Goal: Information Seeking & Learning: Learn about a topic

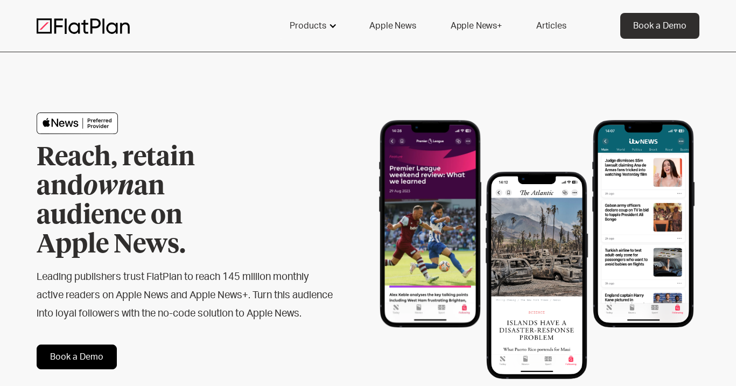
click at [328, 29] on div "Products" at bounding box center [312, 26] width 71 height 26
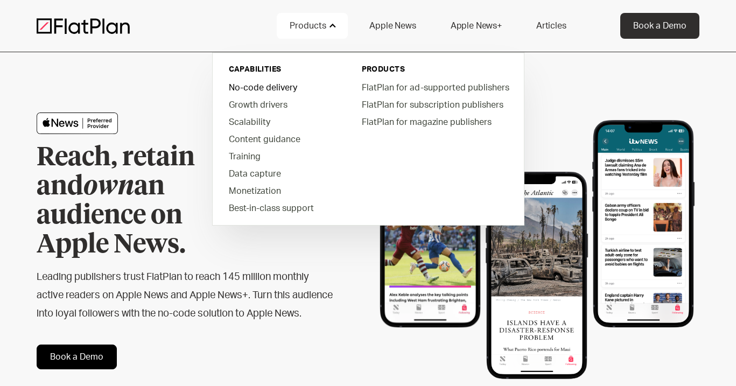
click at [264, 90] on link "No-code delivery" at bounding box center [281, 87] width 122 height 17
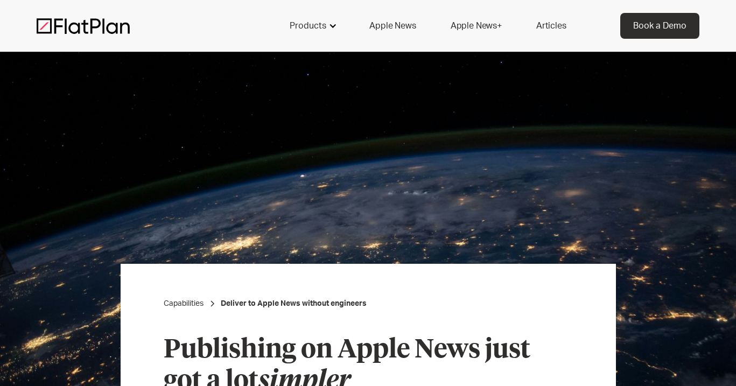
click at [330, 27] on div at bounding box center [333, 26] width 9 height 9
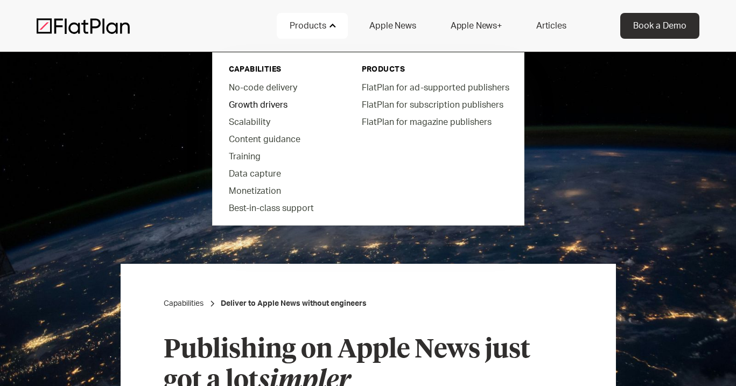
click at [263, 105] on link "Growth drivers" at bounding box center [281, 104] width 122 height 17
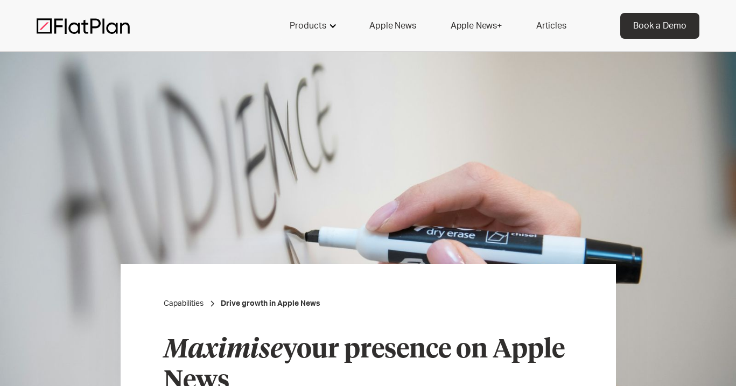
click at [337, 32] on div "Products" at bounding box center [312, 26] width 71 height 26
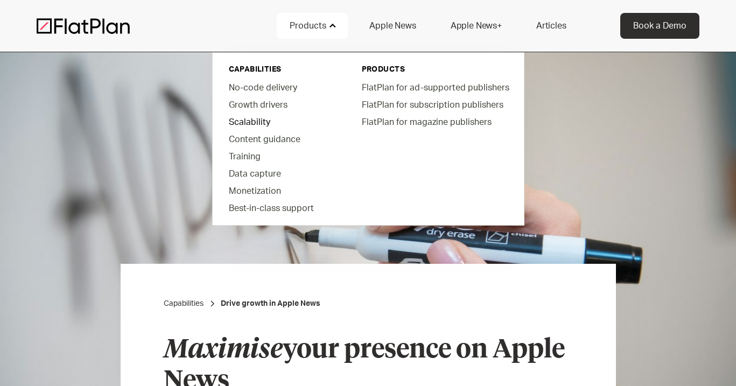
click at [248, 122] on link "Scalability" at bounding box center [281, 121] width 122 height 17
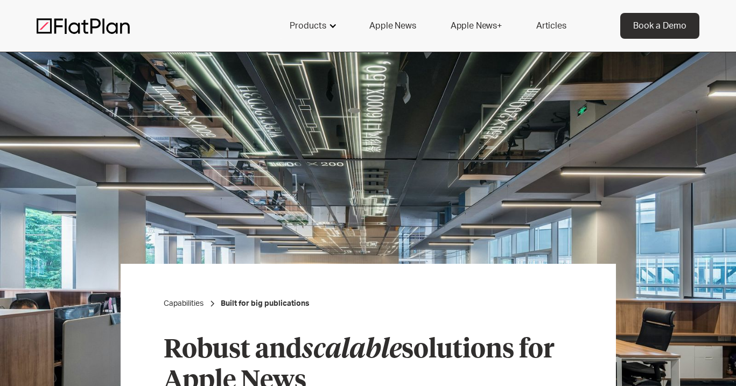
click at [322, 29] on div "Products" at bounding box center [308, 25] width 37 height 13
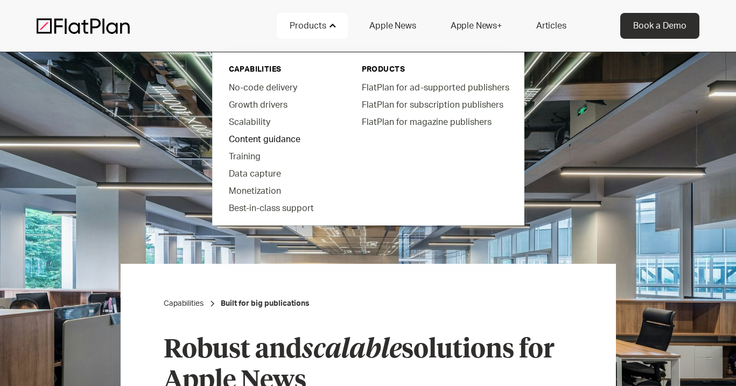
click at [257, 140] on link "Content guidance" at bounding box center [281, 138] width 122 height 17
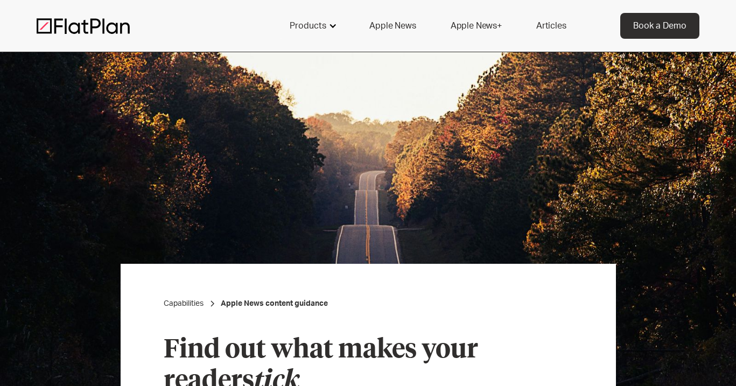
click at [323, 33] on div "Products" at bounding box center [312, 26] width 71 height 26
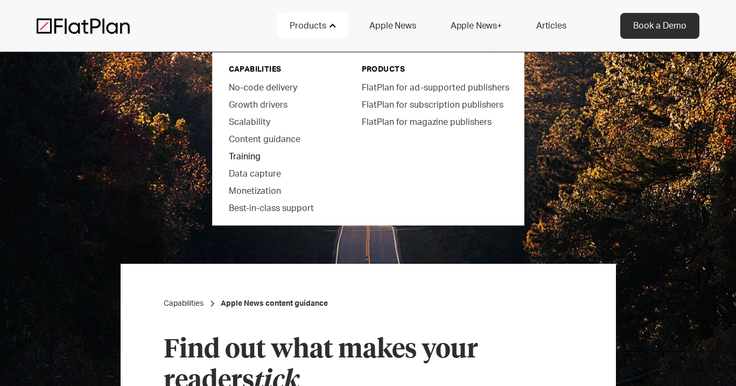
click at [240, 157] on link "Training" at bounding box center [281, 156] width 122 height 17
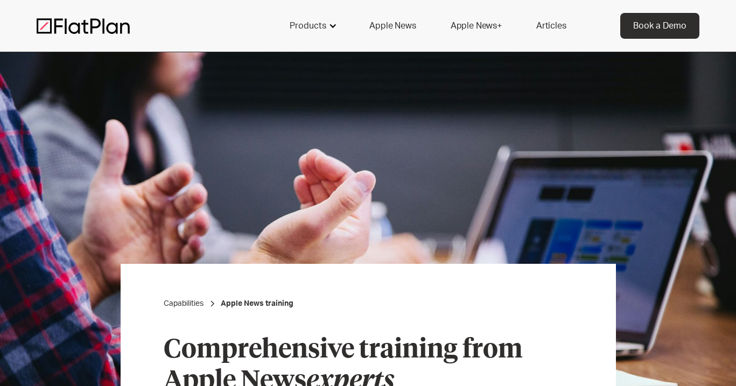
click at [329, 29] on div "Products" at bounding box center [312, 26] width 71 height 26
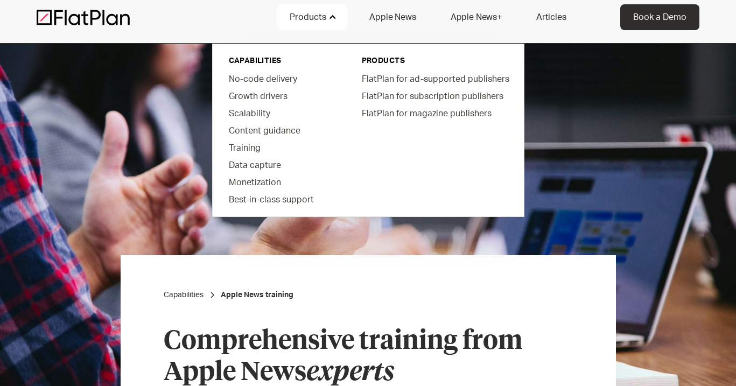
scroll to position [8, 0]
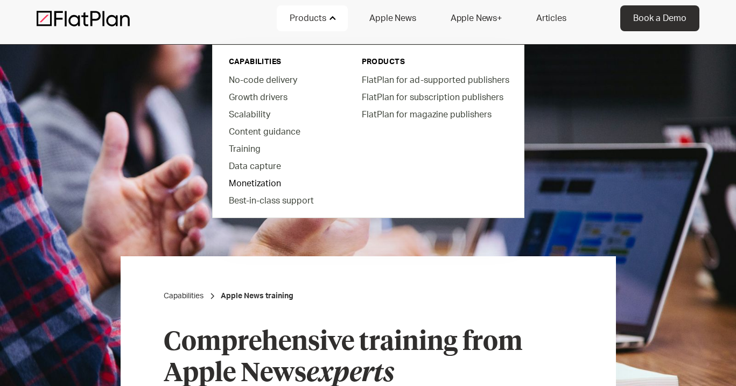
click at [253, 185] on link "Monetization" at bounding box center [281, 183] width 122 height 17
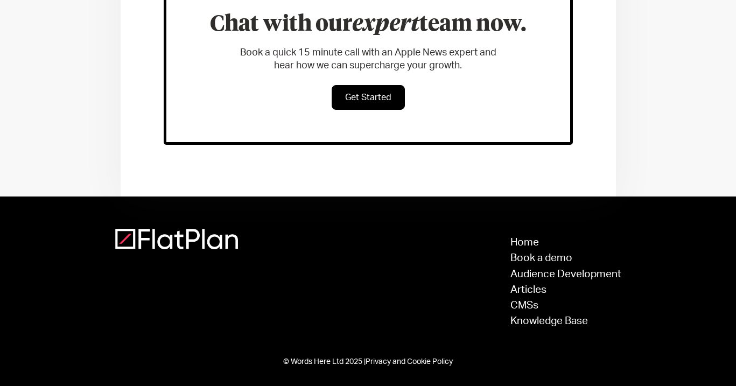
scroll to position [610, 0]
